Goal: Transaction & Acquisition: Purchase product/service

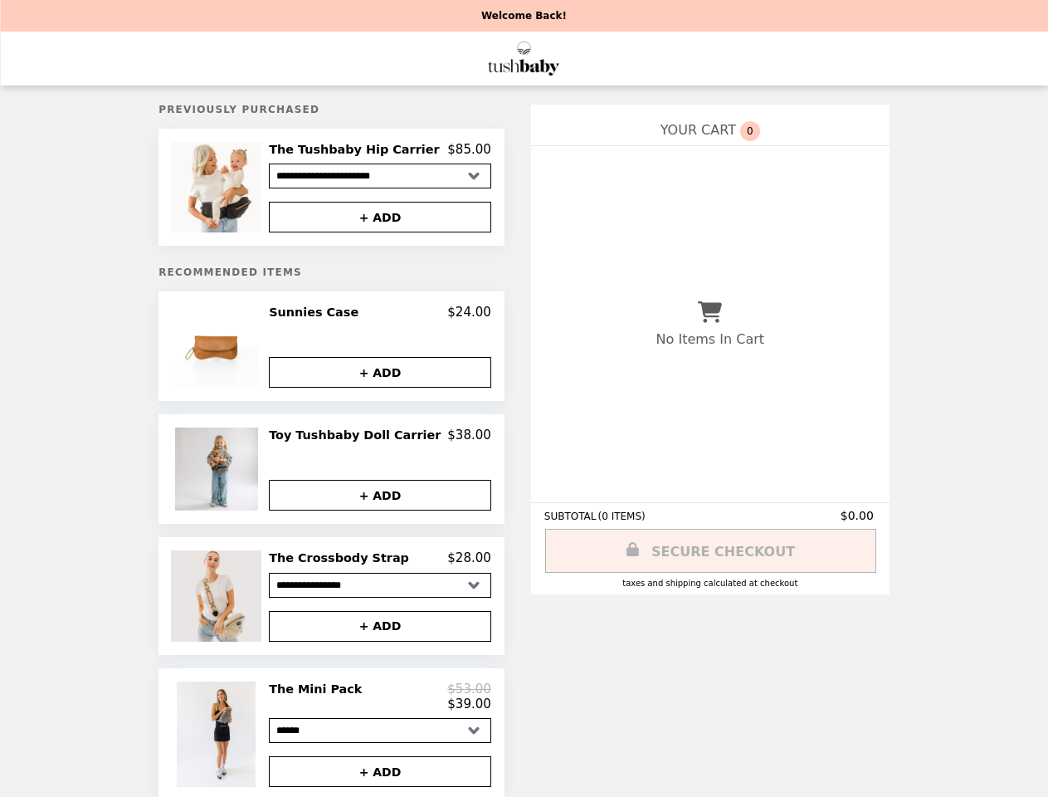
click at [240, 189] on img at bounding box center [218, 187] width 95 height 90
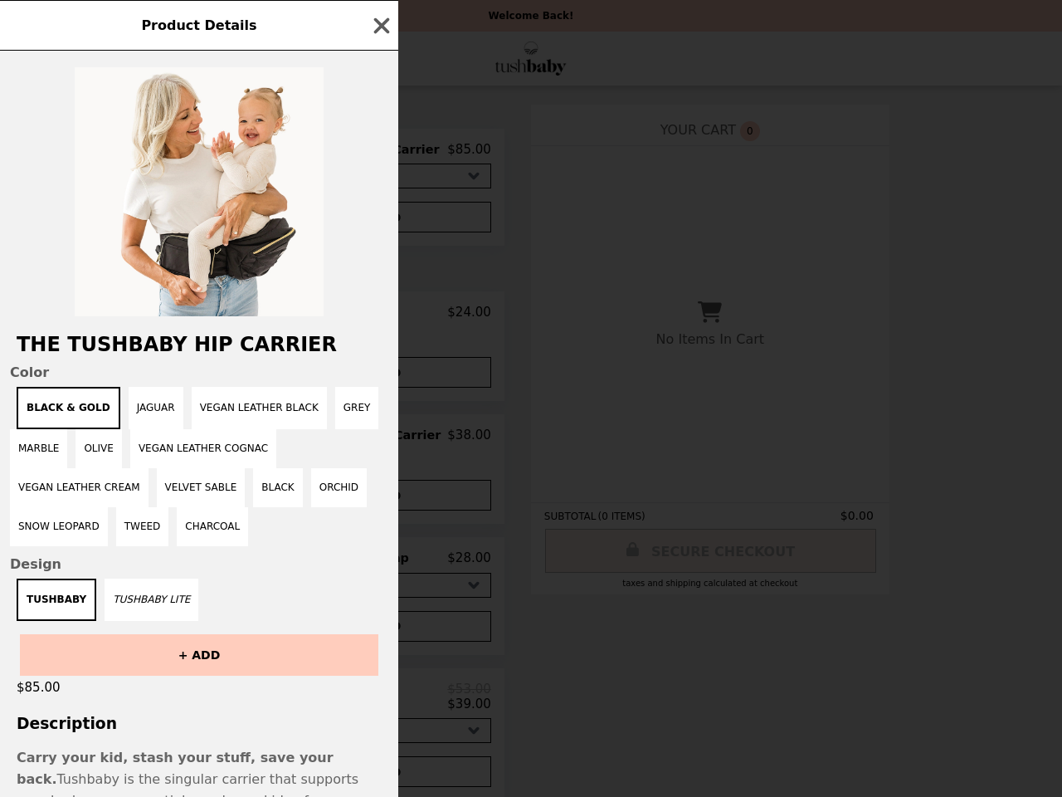
click at [380, 152] on div "Product Details The Tushbaby Hip Carrier Color Black & Gold Jaguar Vegan Leathe…" at bounding box center [531, 398] width 1062 height 797
click at [380, 220] on div at bounding box center [199, 184] width 398 height 266
click at [240, 351] on h2 "The Tushbaby Hip Carrier" at bounding box center [199, 344] width 398 height 23
click at [380, 318] on div "Product Details The Tushbaby Hip Carrier Color Black & Gold Jaguar Vegan Leathe…" at bounding box center [531, 398] width 1062 height 797
click at [380, 377] on div "Product Details The Tushbaby Hip Carrier Color Black & Gold Jaguar Vegan Leathe…" at bounding box center [531, 398] width 1062 height 797
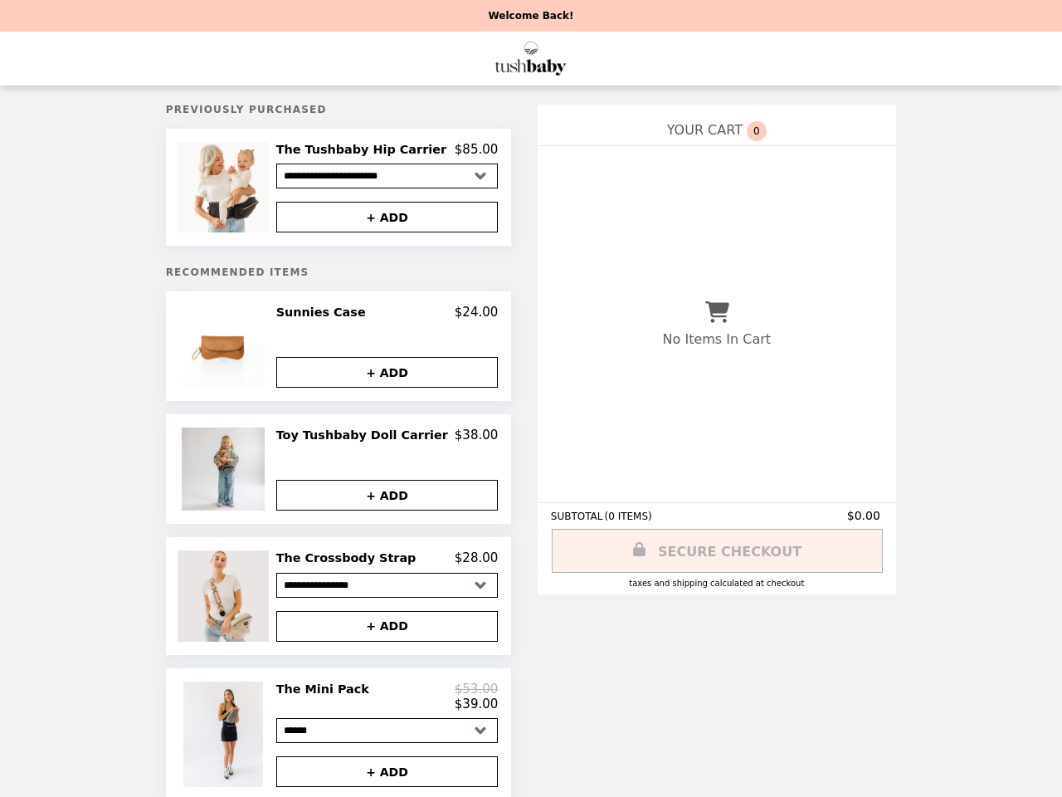
click at [240, 474] on img at bounding box center [225, 468] width 87 height 83
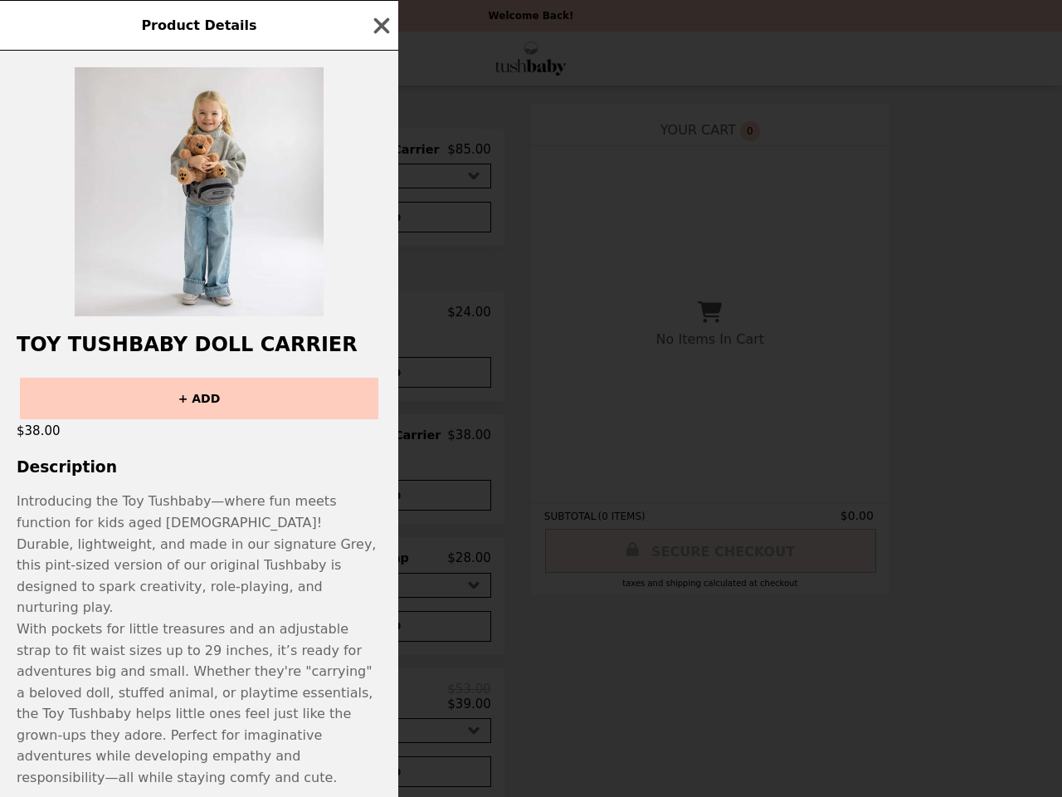
click at [380, 500] on div "Toy Tushbaby Doll Carrier + ADD $38.00 Description Introducing the Toy Tushbaby…" at bounding box center [199, 424] width 398 height 746
click at [240, 601] on p "Introducing the Toy Tushbaby—where fun meets function for kids aged [DEMOGRAPHI…" at bounding box center [199, 554] width 365 height 128
